Goal: Information Seeking & Learning: Learn about a topic

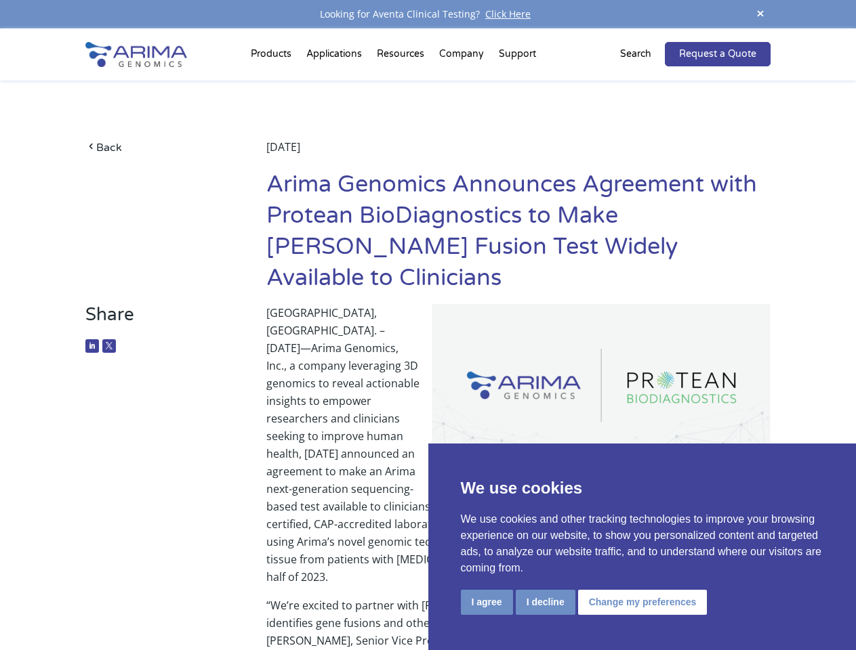
click at [428, 325] on p "[GEOGRAPHIC_DATA], [GEOGRAPHIC_DATA]. – [DATE]—Arima Genomics, Inc., a company …" at bounding box center [518, 450] width 504 height 293
click at [487, 602] on button "I agree" at bounding box center [487, 602] width 52 height 25
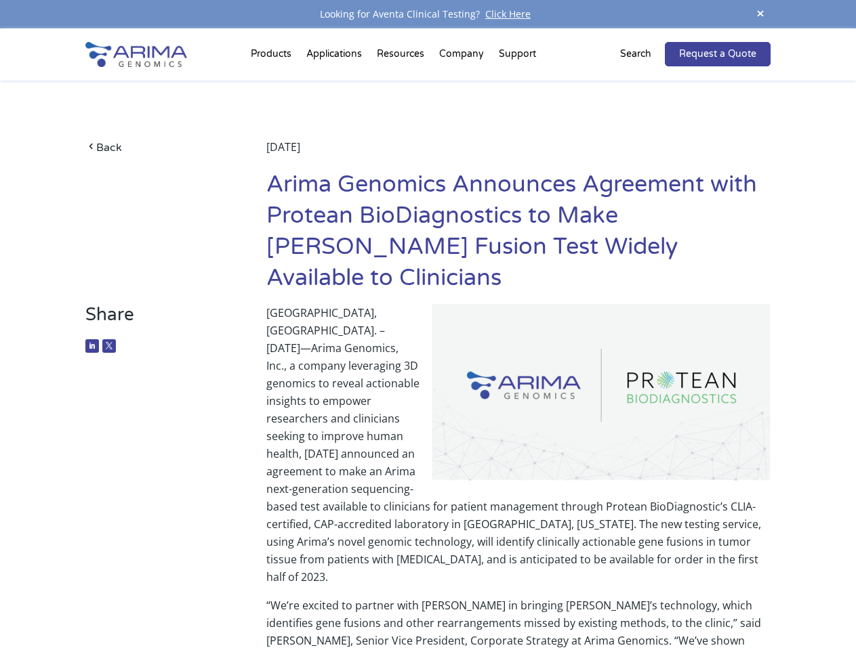
click at [760, 14] on span at bounding box center [760, 14] width 20 height 18
click at [428, 339] on p "[GEOGRAPHIC_DATA], [GEOGRAPHIC_DATA]. – [DATE]—Arima Genomics, Inc., a company …" at bounding box center [518, 450] width 504 height 293
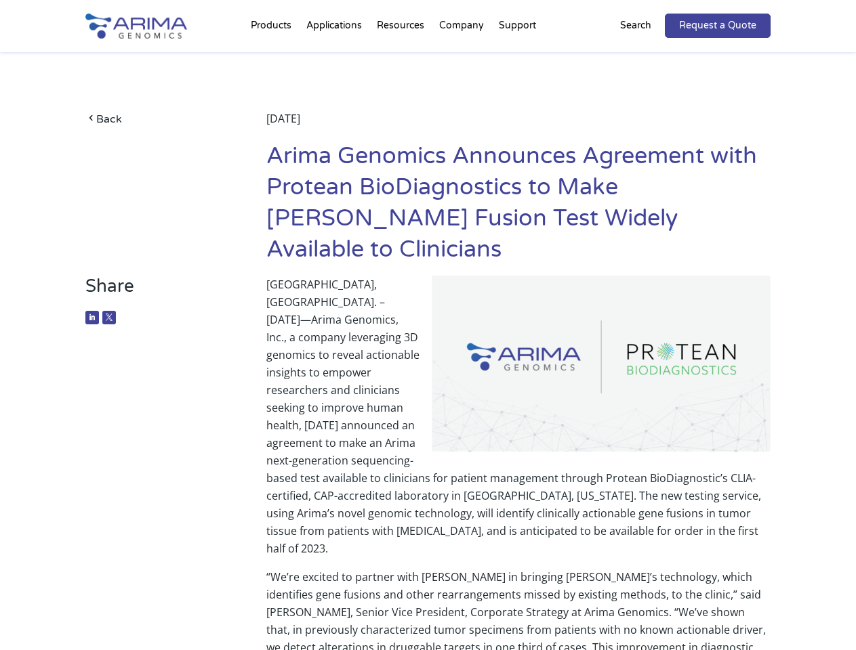
click at [273, 57] on div "Back [DATE] Arima Genomics Announces Agreement with Protean BioDiagnostics to M…" at bounding box center [427, 164] width 684 height 224
click at [402, 57] on div "Back [DATE] Arima Genomics Announces Agreement with Protean BioDiagnostics to M…" at bounding box center [427, 164] width 684 height 224
click at [462, 57] on div "Back [DATE] Arima Genomics Announces Agreement with Protean BioDiagnostics to M…" at bounding box center [427, 164] width 684 height 224
click at [517, 57] on div "Back [DATE] Arima Genomics Announces Agreement with Protean BioDiagnostics to M…" at bounding box center [427, 164] width 684 height 224
